Goal: Find specific page/section: Find specific page/section

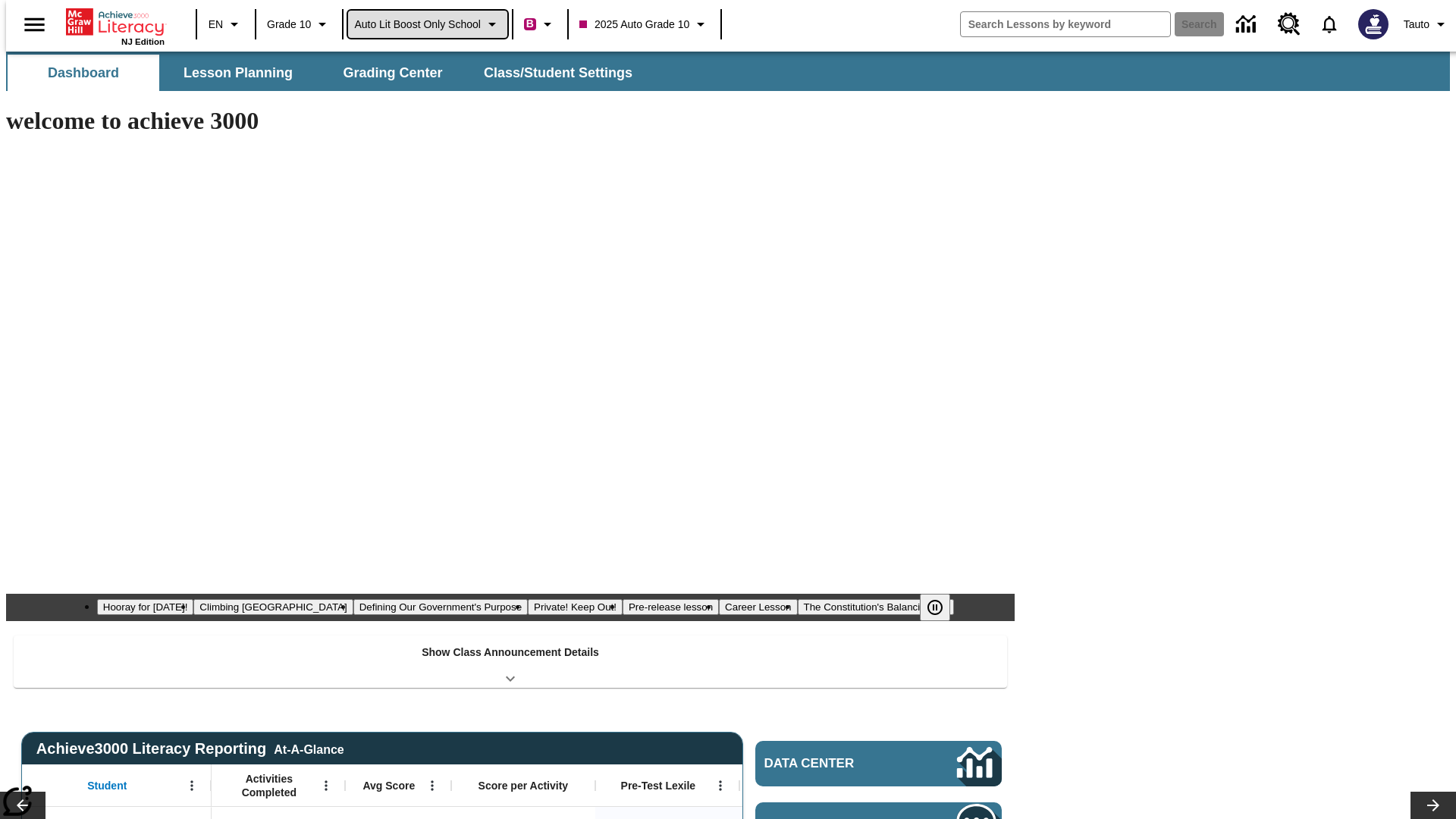
click at [427, 25] on span "Auto Lit Boost only School" at bounding box center [417, 25] width 127 height 16
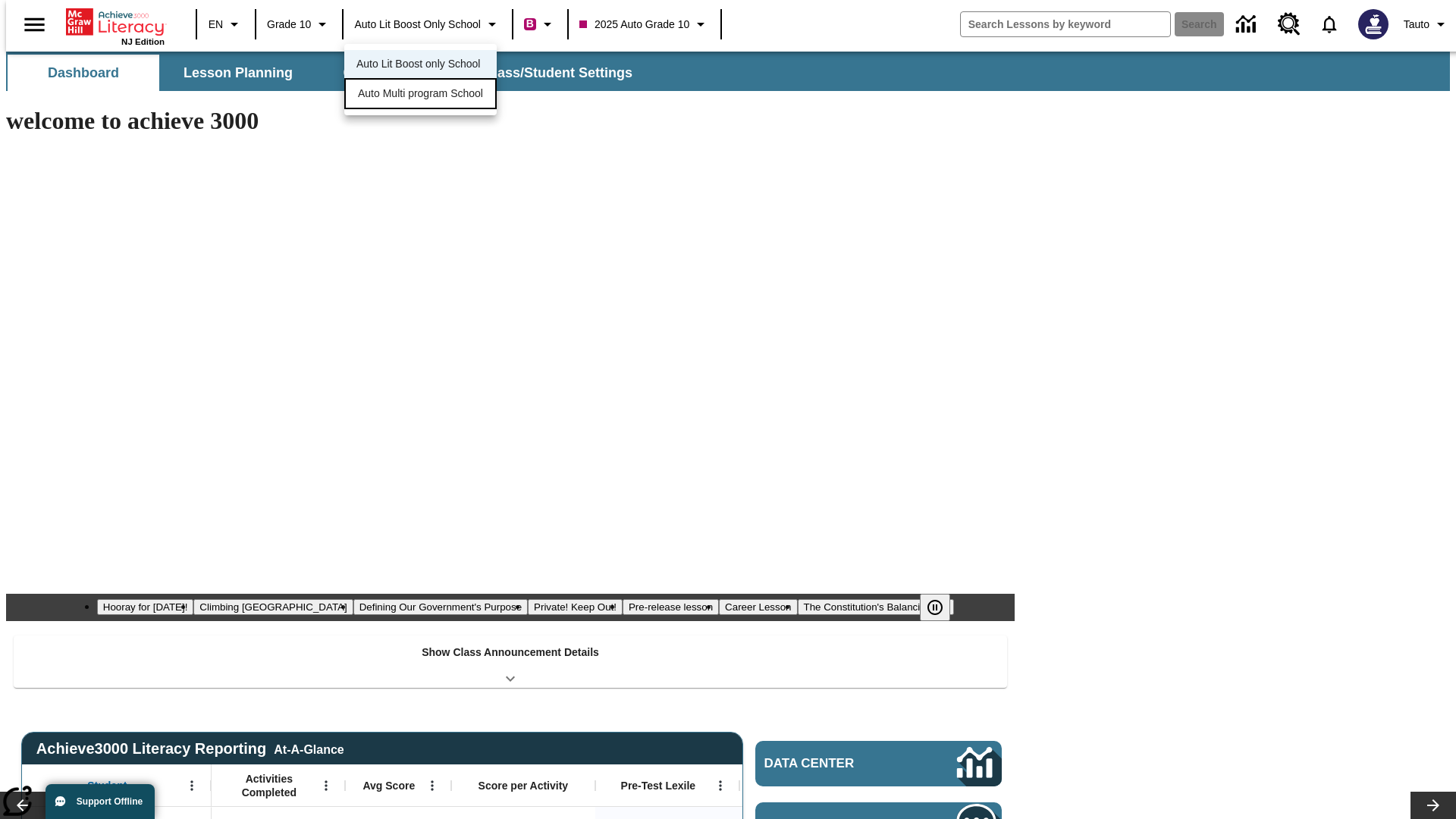
click at [425, 95] on span "Auto Multi program School" at bounding box center [420, 93] width 125 height 16
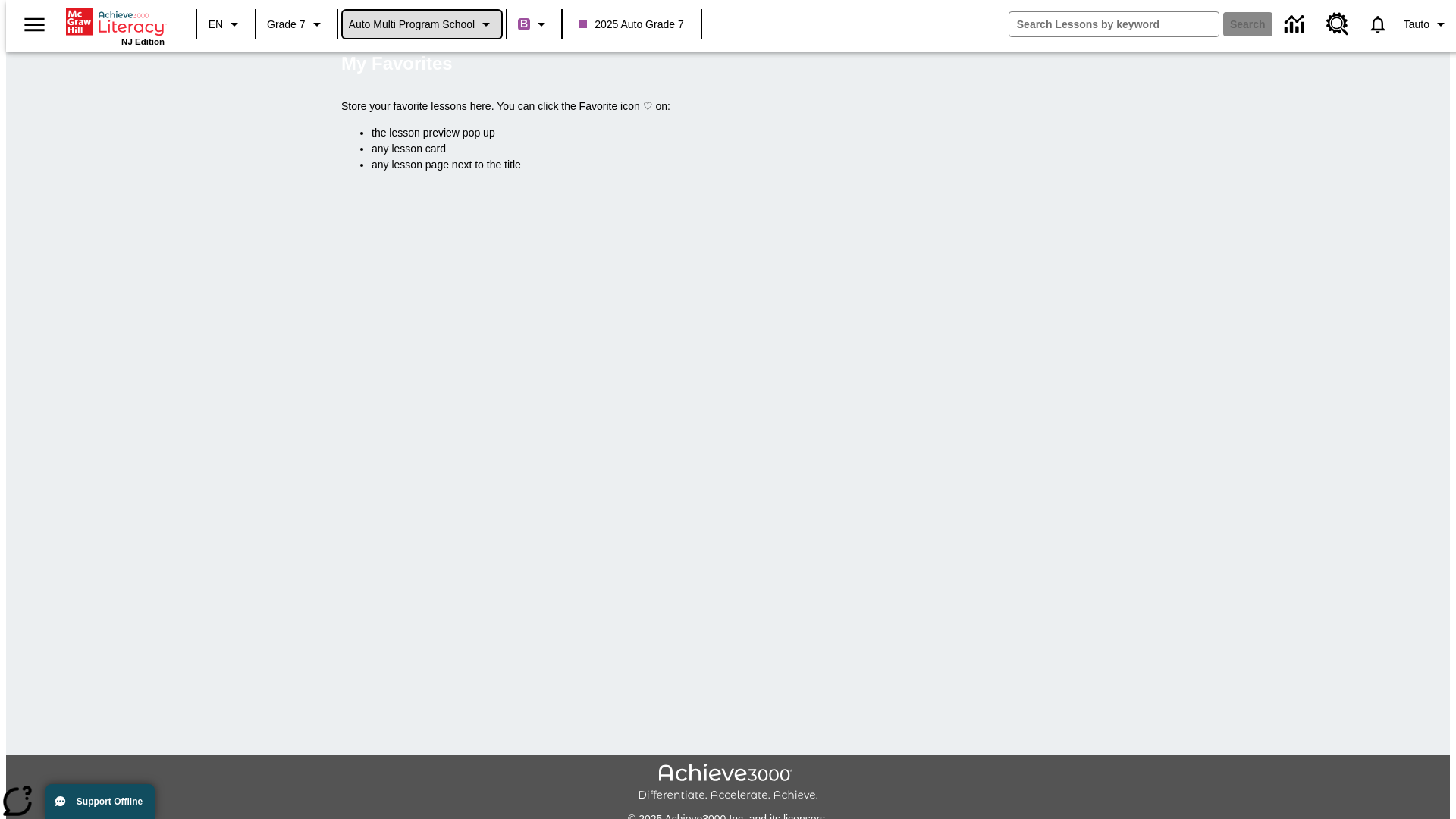
click at [422, 25] on span "Auto Multi program School" at bounding box center [412, 25] width 127 height 16
click at [417, 65] on span "Auto Lit Boost only School" at bounding box center [412, 64] width 124 height 16
